Goal: Obtain resource: Download file/media

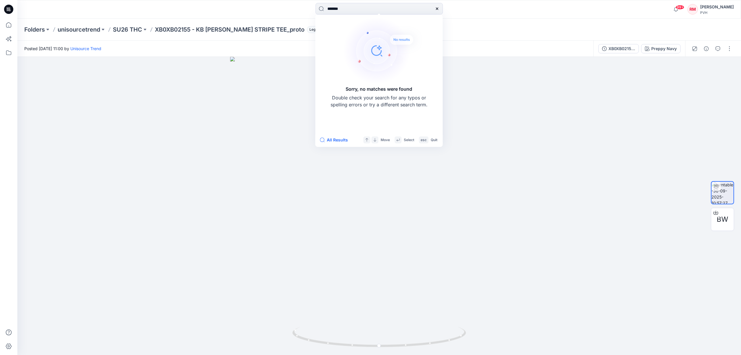
drag, startPoint x: 354, startPoint y: 10, endPoint x: 305, endPoint y: 4, distance: 50.0
click at [305, 4] on div "******* Sorry, no matches were found Double check your search for any typos or …" at bounding box center [379, 9] width 362 height 13
click at [599, 166] on div at bounding box center [379, 206] width 724 height 298
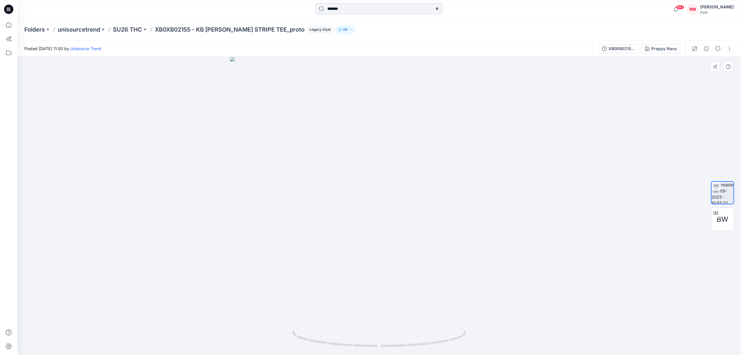
click at [596, 153] on div at bounding box center [379, 206] width 724 height 298
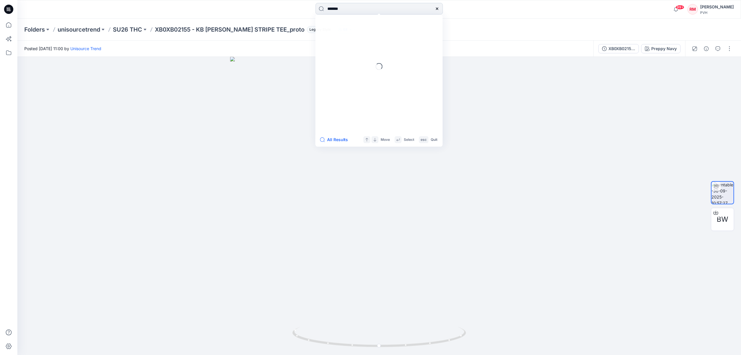
click at [373, 6] on input "*******" at bounding box center [379, 9] width 127 height 12
type input "*******"
click at [365, 53] on span "- KB SS [PERSON_NAME] PRINT TEE_proto" at bounding box center [395, 53] width 83 height 5
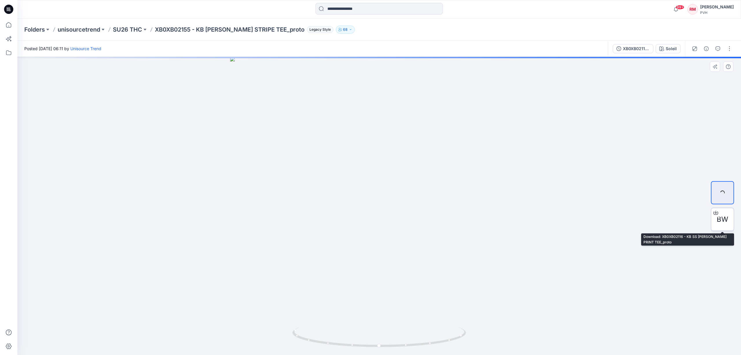
click at [714, 225] on div "BW" at bounding box center [722, 219] width 23 height 23
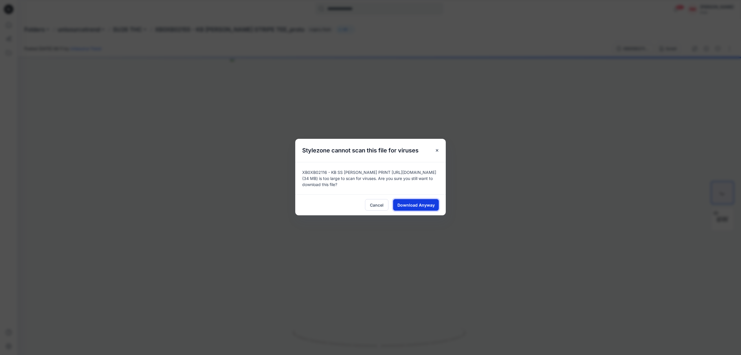
click at [419, 204] on span "Download Anyway" at bounding box center [416, 205] width 37 height 6
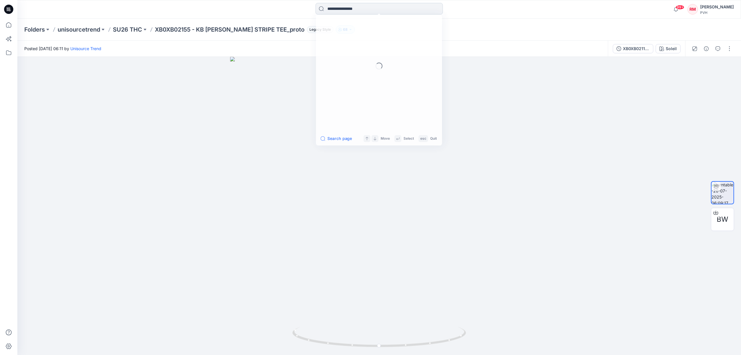
click at [344, 11] on input at bounding box center [379, 9] width 127 height 12
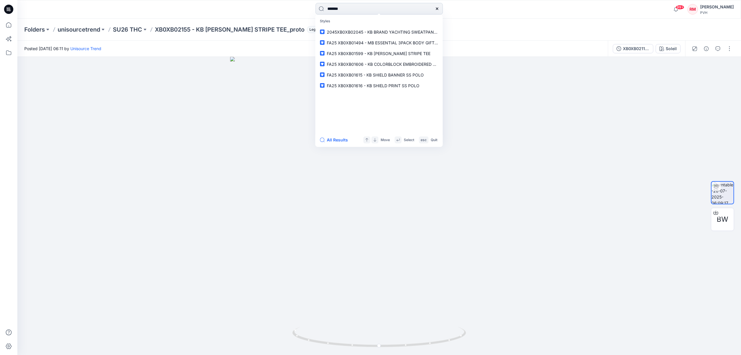
type input "*******"
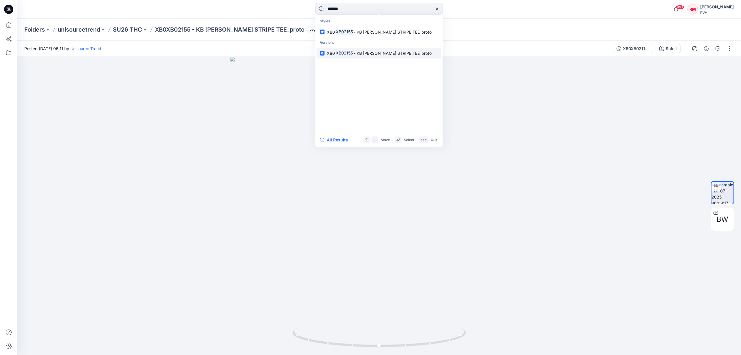
click at [372, 56] on p "XB0 XB02155 - KB [PERSON_NAME] STRIPE TEE_proto" at bounding box center [379, 53] width 105 height 6
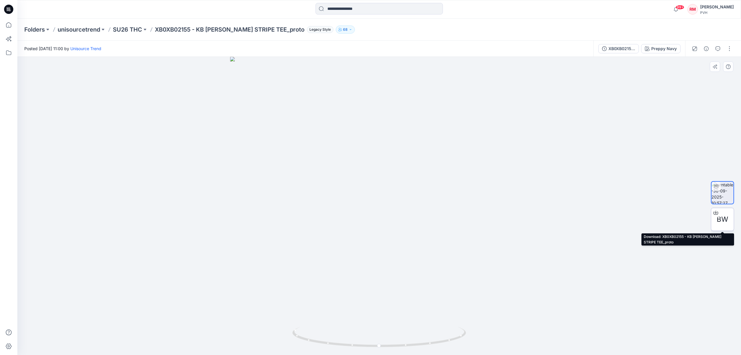
click at [724, 221] on span "BW" at bounding box center [723, 219] width 12 height 10
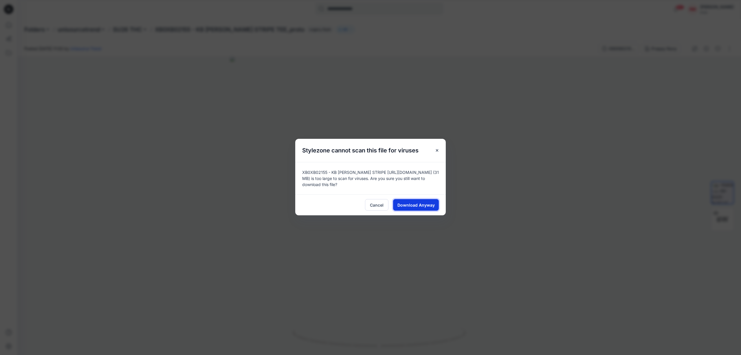
click at [430, 207] on span "Download Anyway" at bounding box center [416, 205] width 37 height 6
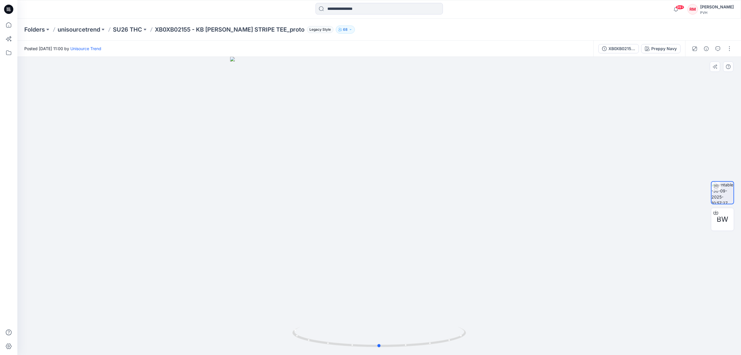
click at [421, 151] on div at bounding box center [379, 206] width 724 height 298
click at [581, 205] on div at bounding box center [379, 206] width 724 height 298
click at [169, 234] on div at bounding box center [379, 206] width 724 height 298
click at [89, 285] on div at bounding box center [379, 206] width 724 height 298
click at [179, 276] on div at bounding box center [379, 206] width 724 height 298
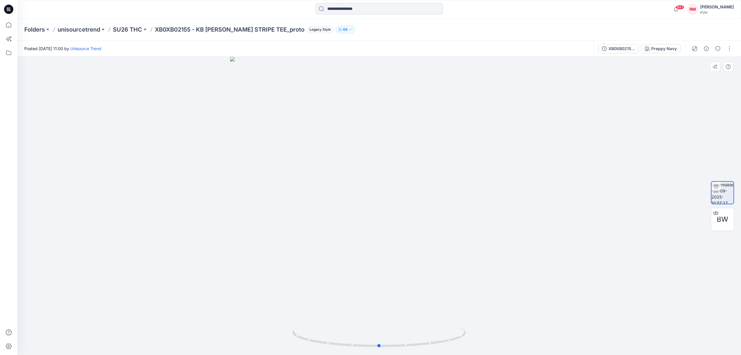
click at [151, 262] on div at bounding box center [379, 206] width 724 height 298
click at [543, 255] on div at bounding box center [379, 206] width 724 height 298
